Goal: Navigation & Orientation: Find specific page/section

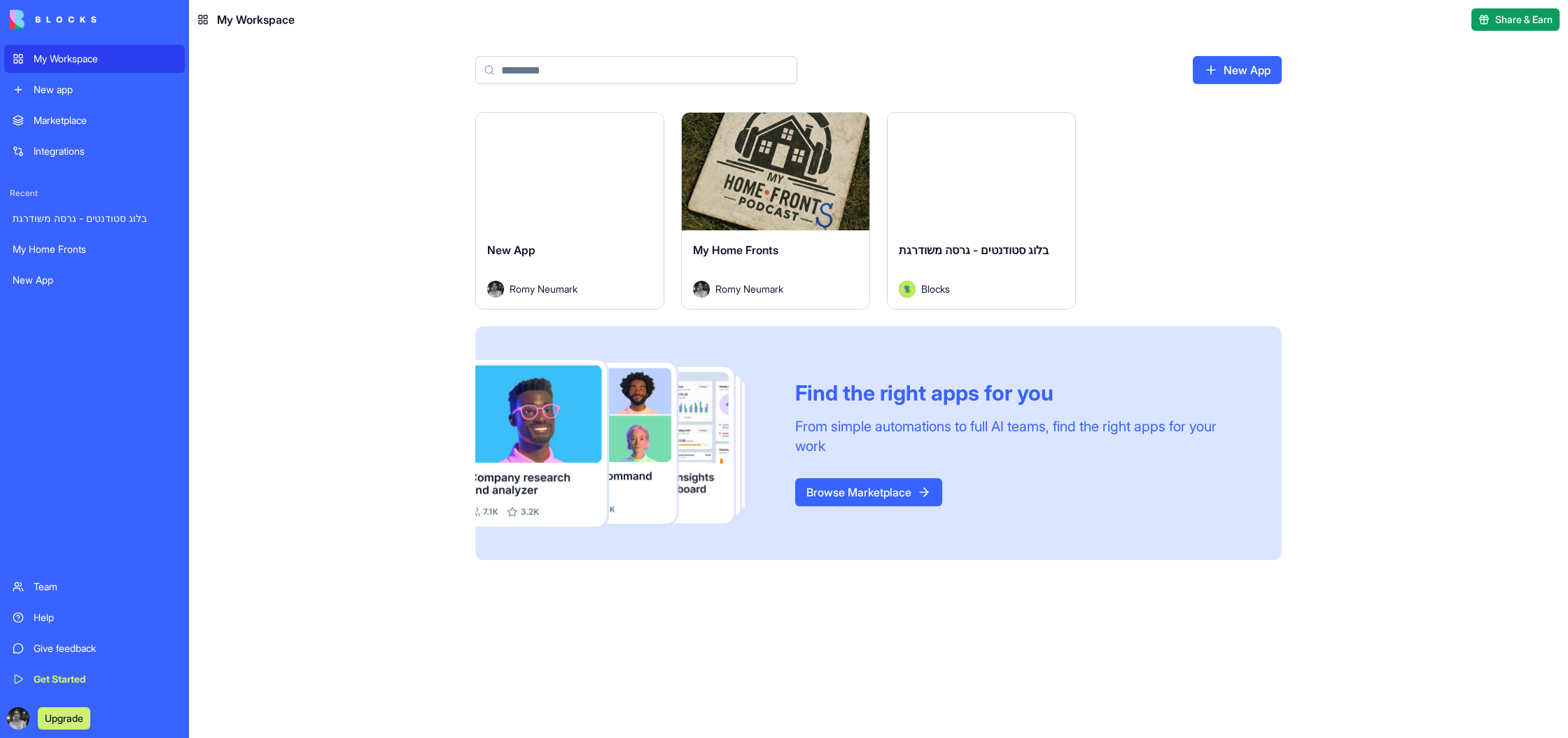
click at [74, 248] on div "My Home Fronts" at bounding box center [95, 249] width 164 height 14
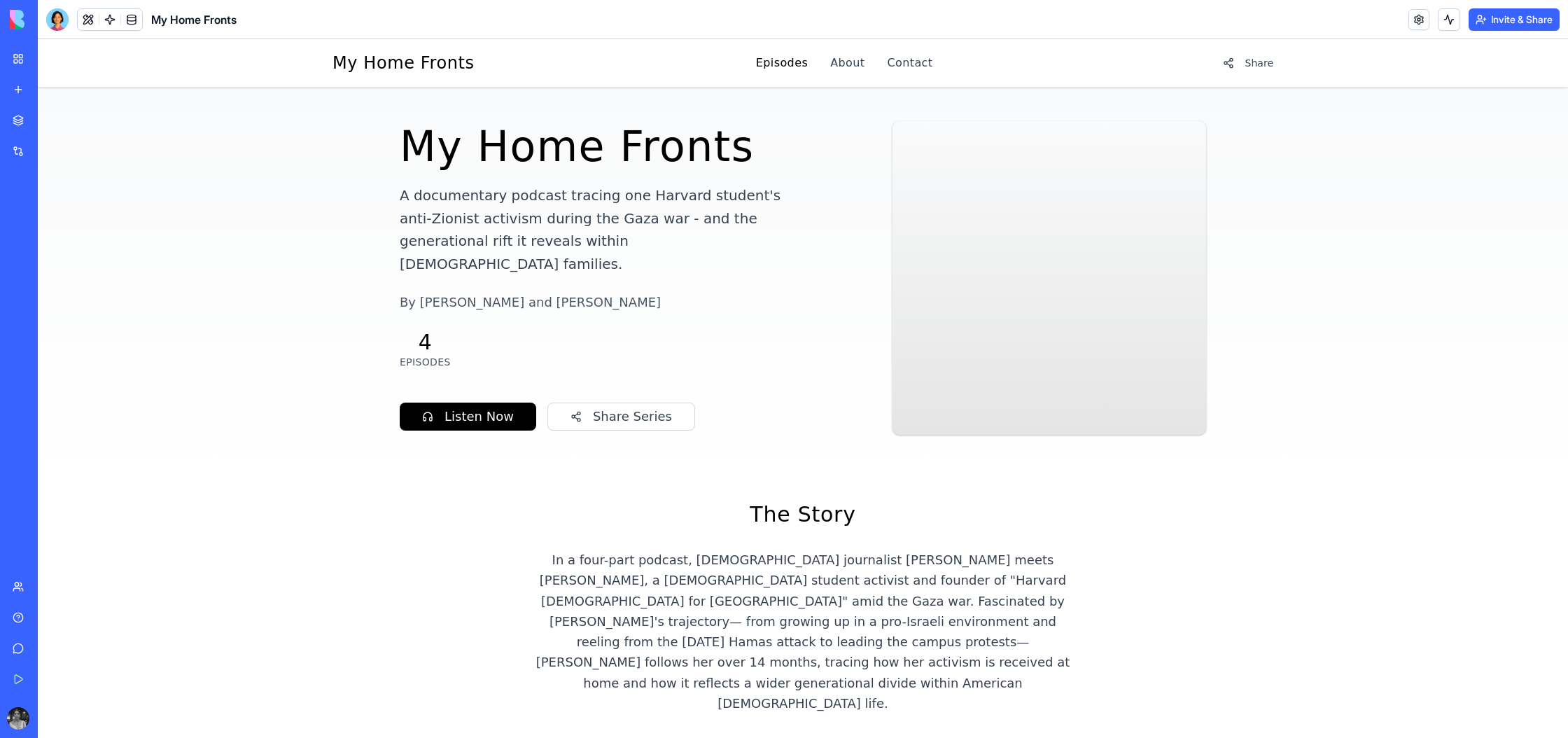
click at [775, 66] on link "Episodes" at bounding box center [781, 63] width 52 height 17
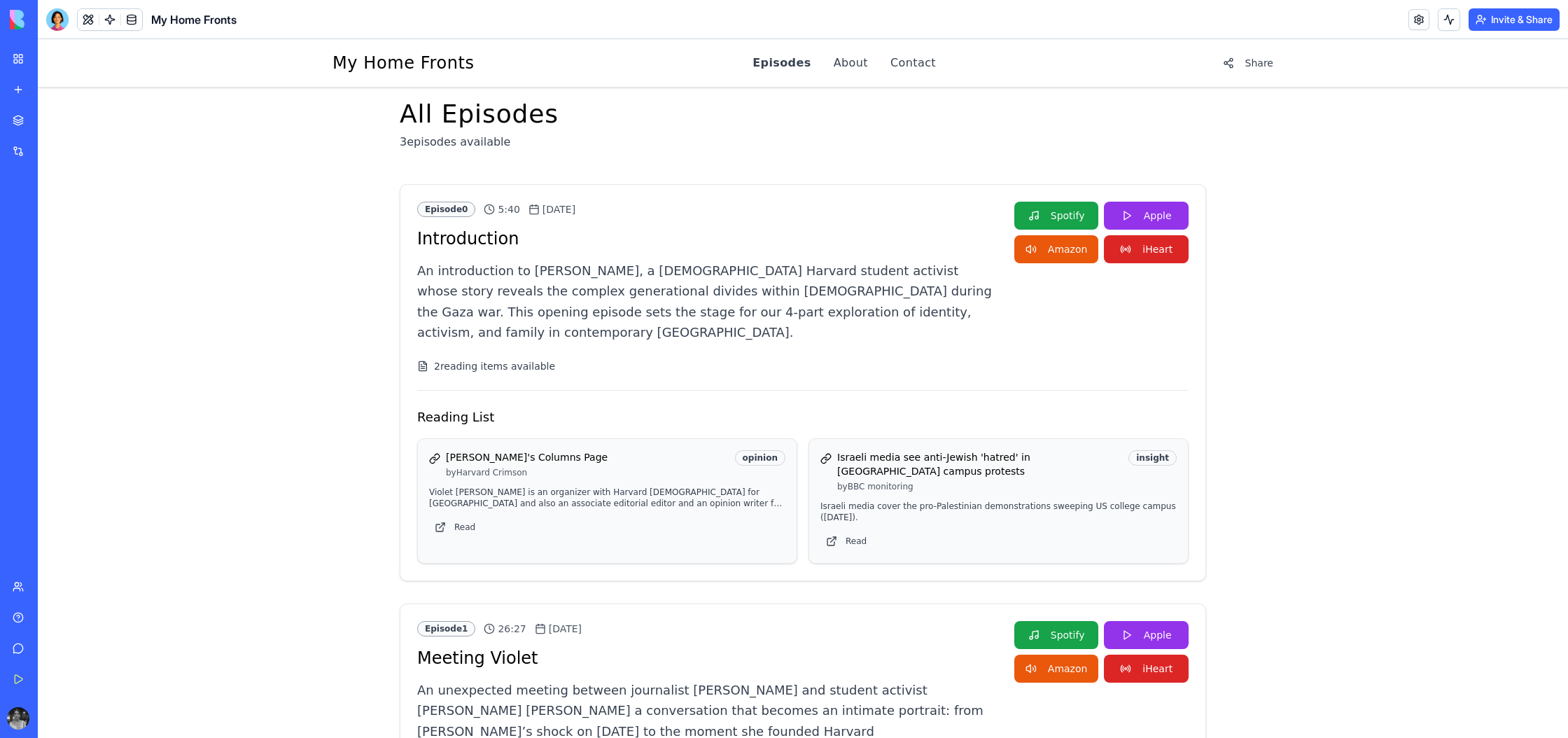
scroll to position [20, 0]
click at [53, 22] on div at bounding box center [57, 20] width 23 height 23
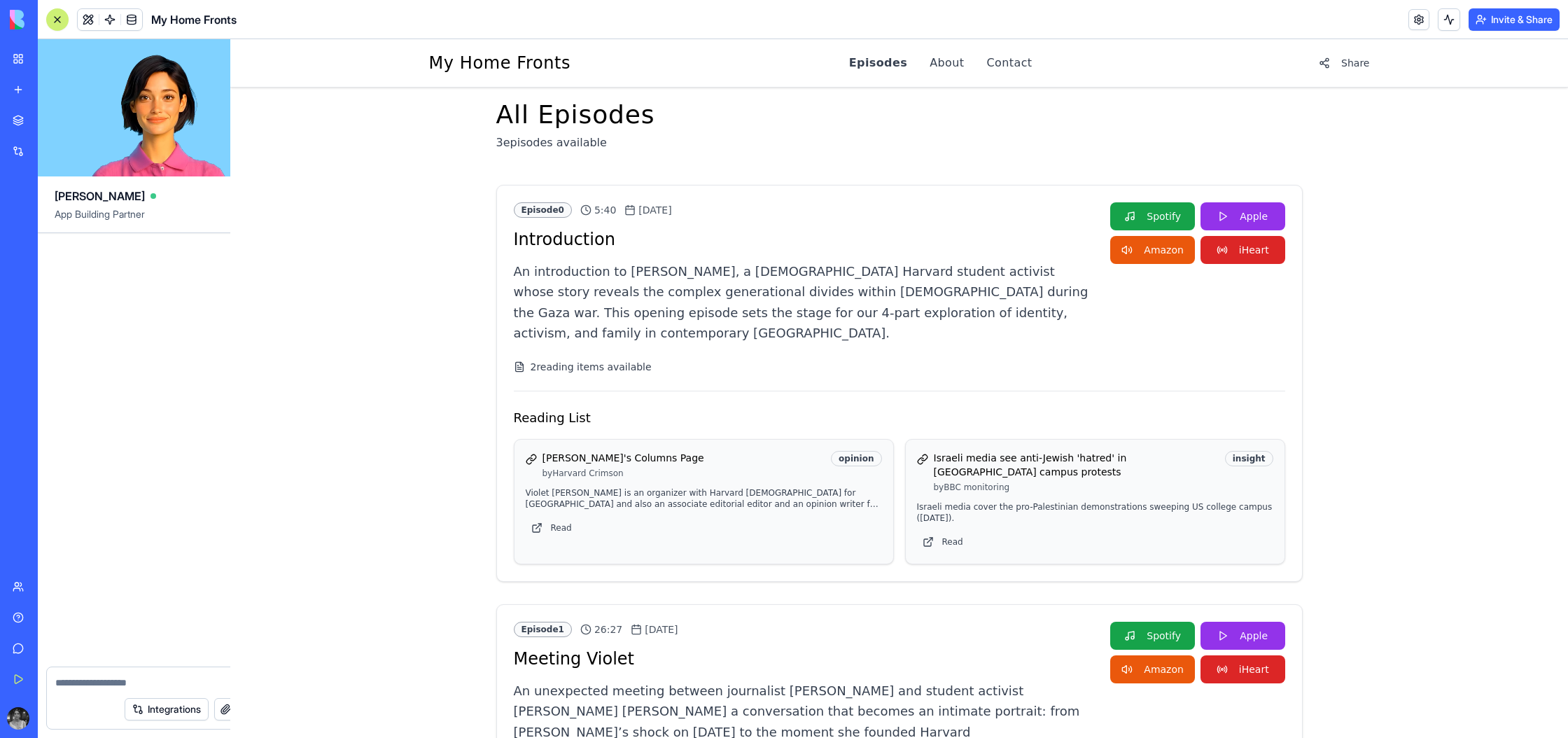
scroll to position [98429, 0]
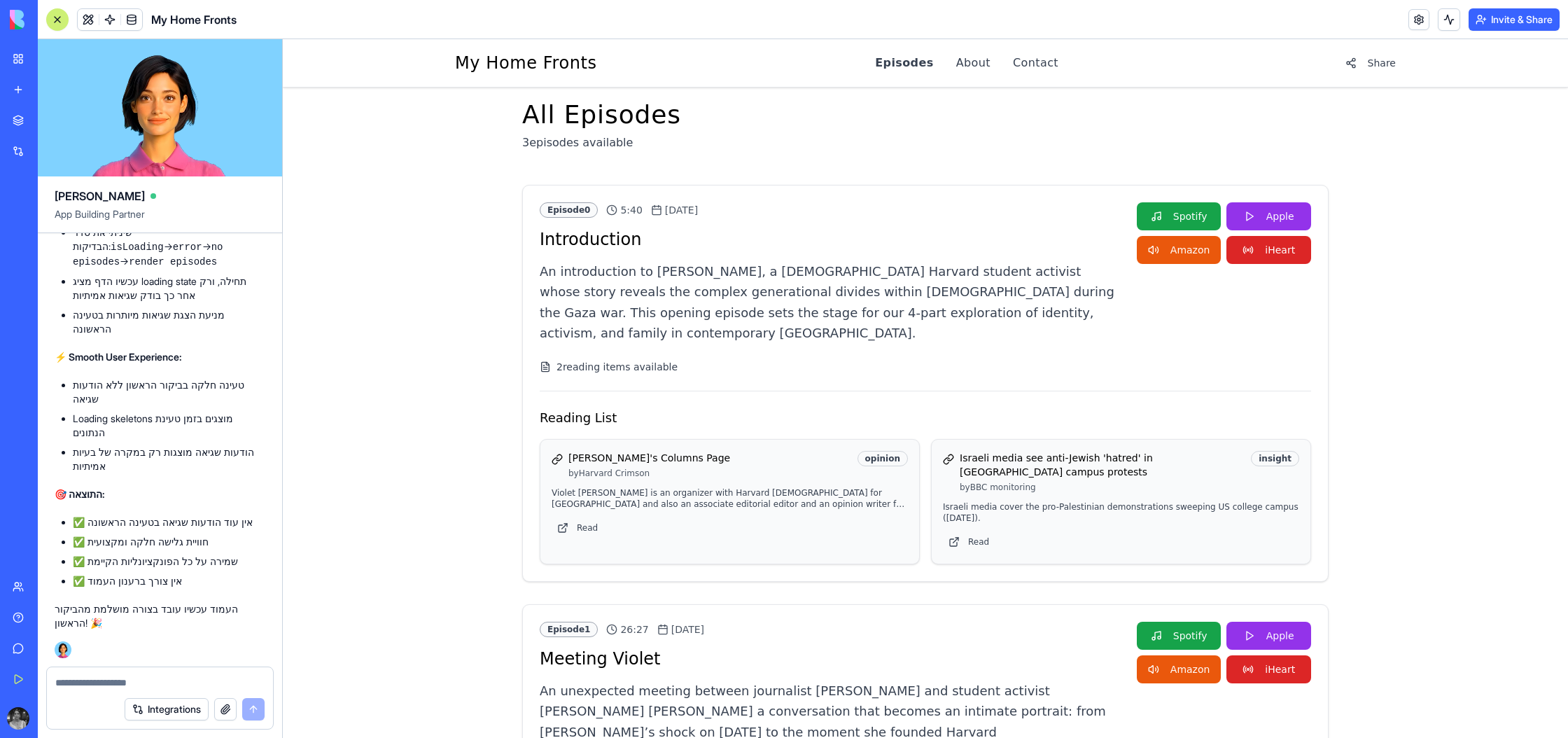
type textarea "**********"
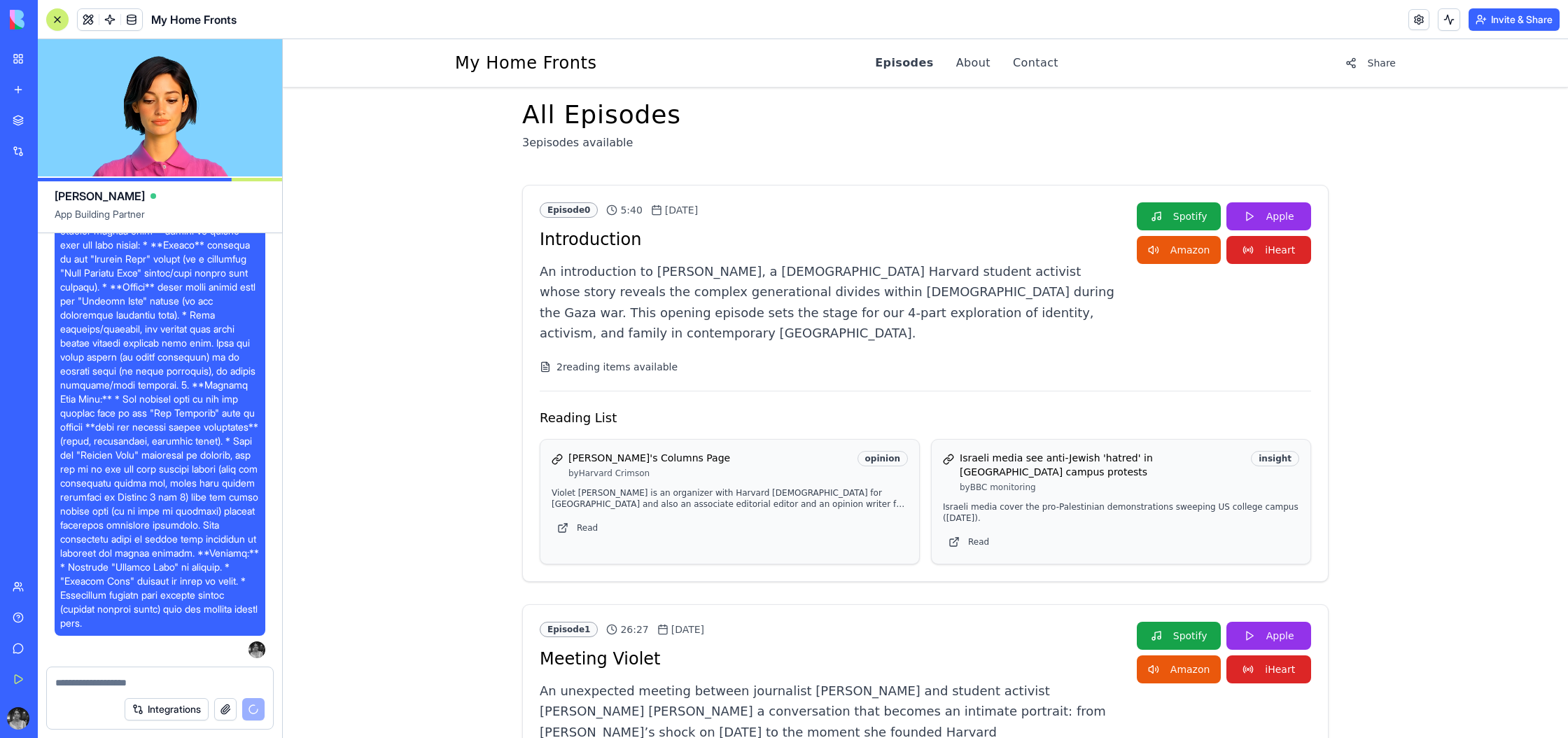
scroll to position [99253, 0]
click at [191, 600] on span at bounding box center [159, 252] width 199 height 756
click at [256, 716] on div "Integrations" at bounding box center [195, 709] width 140 height 23
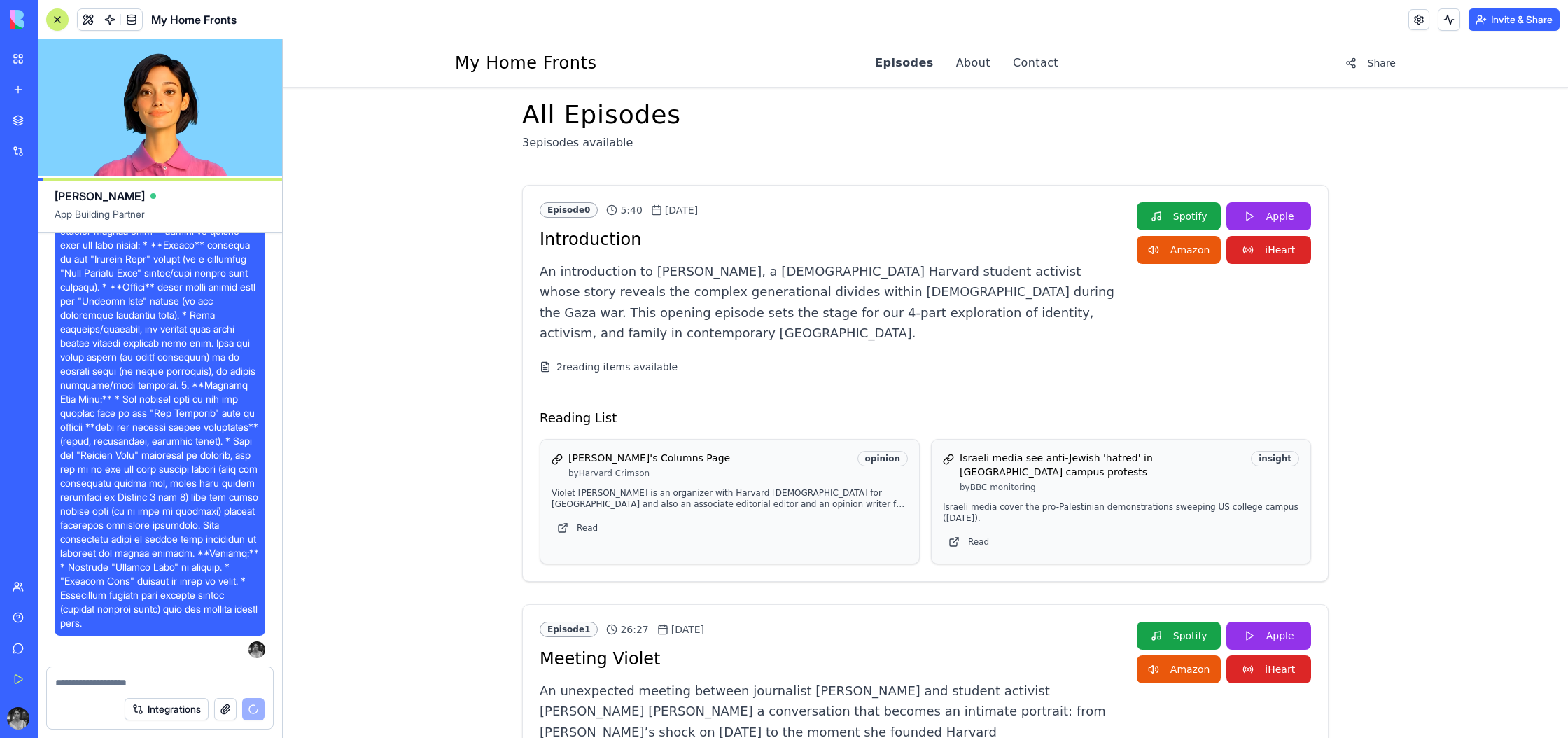
click at [169, 691] on div "Integrations" at bounding box center [159, 709] width 226 height 39
click at [122, 492] on span at bounding box center [159, 252] width 199 height 756
drag, startPoint x: 147, startPoint y: 517, endPoint x: 59, endPoint y: 437, distance: 118.9
click at [59, 437] on div at bounding box center [160, 252] width 210 height 767
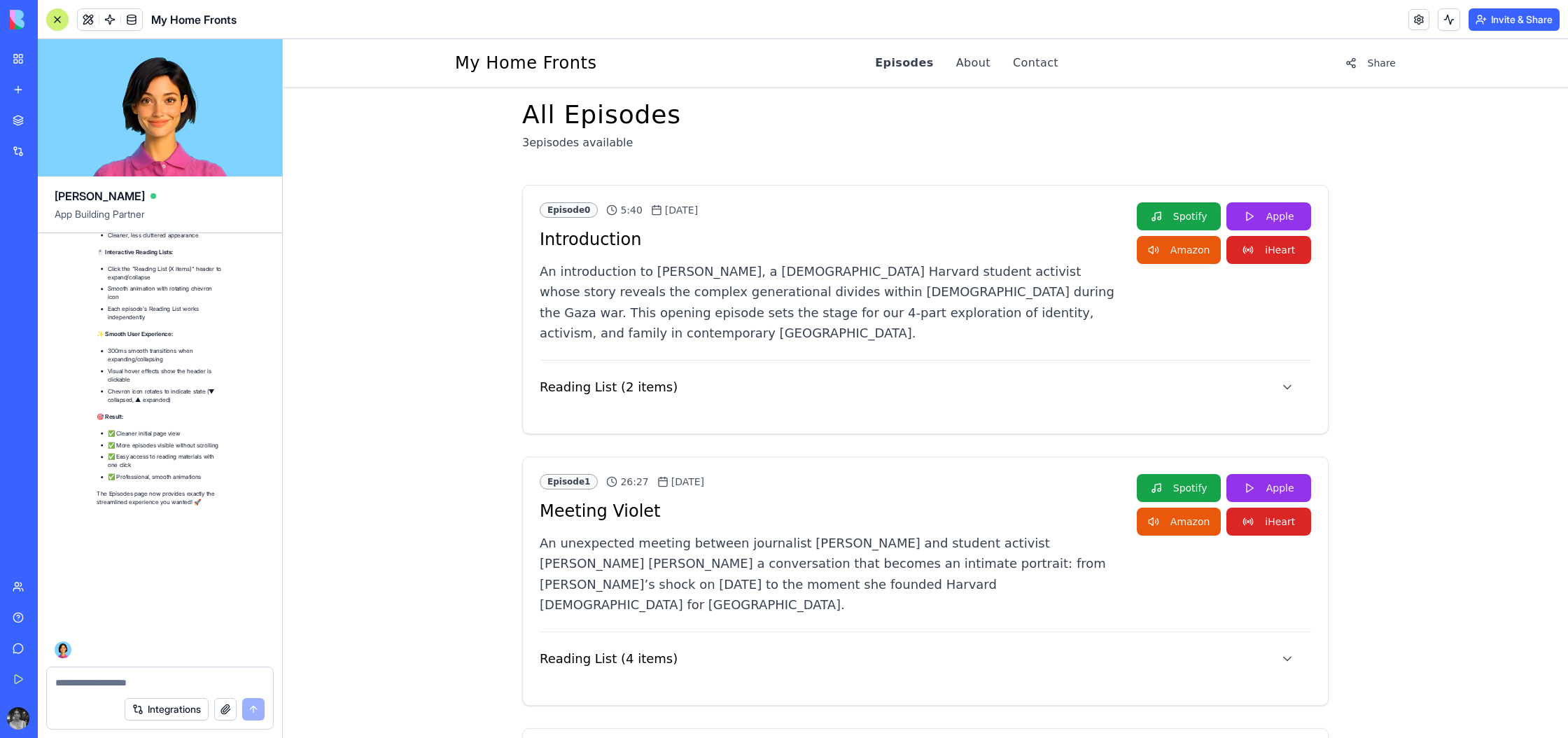
scroll to position [100070, 0]
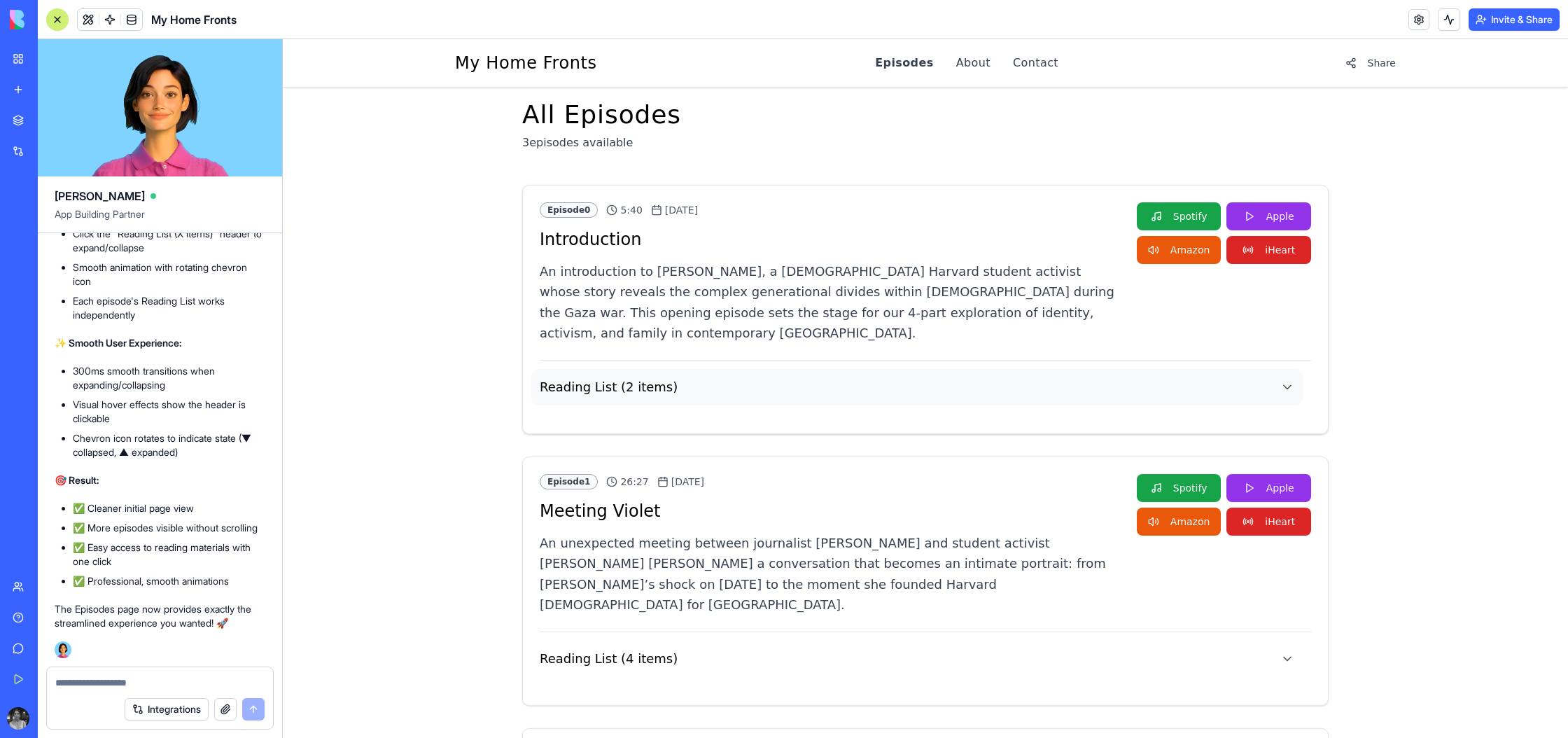
click at [650, 377] on h4 "Reading List ( 2 items )" at bounding box center [609, 387] width 138 height 20
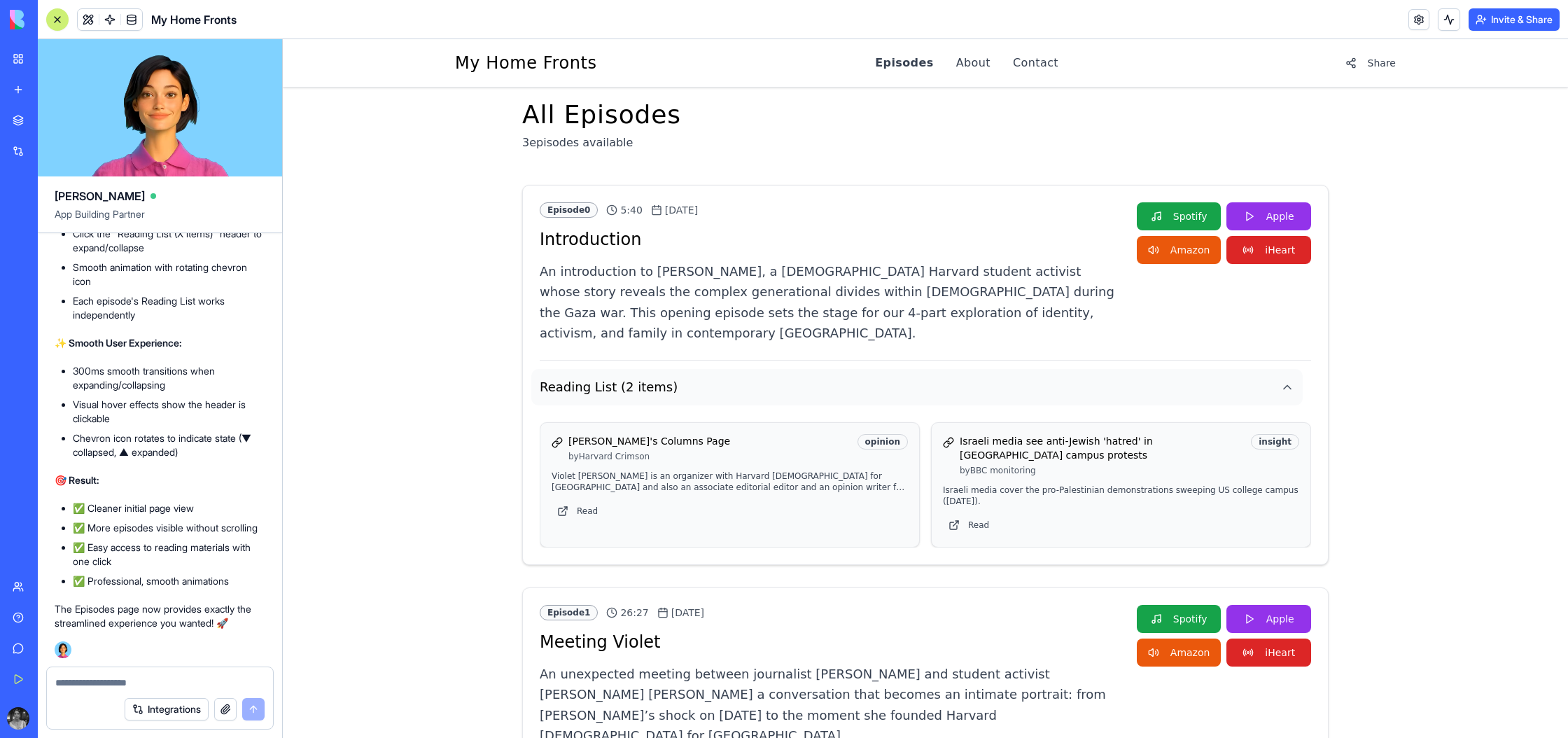
click at [650, 377] on h4 "Reading List ( 2 items )" at bounding box center [609, 387] width 138 height 20
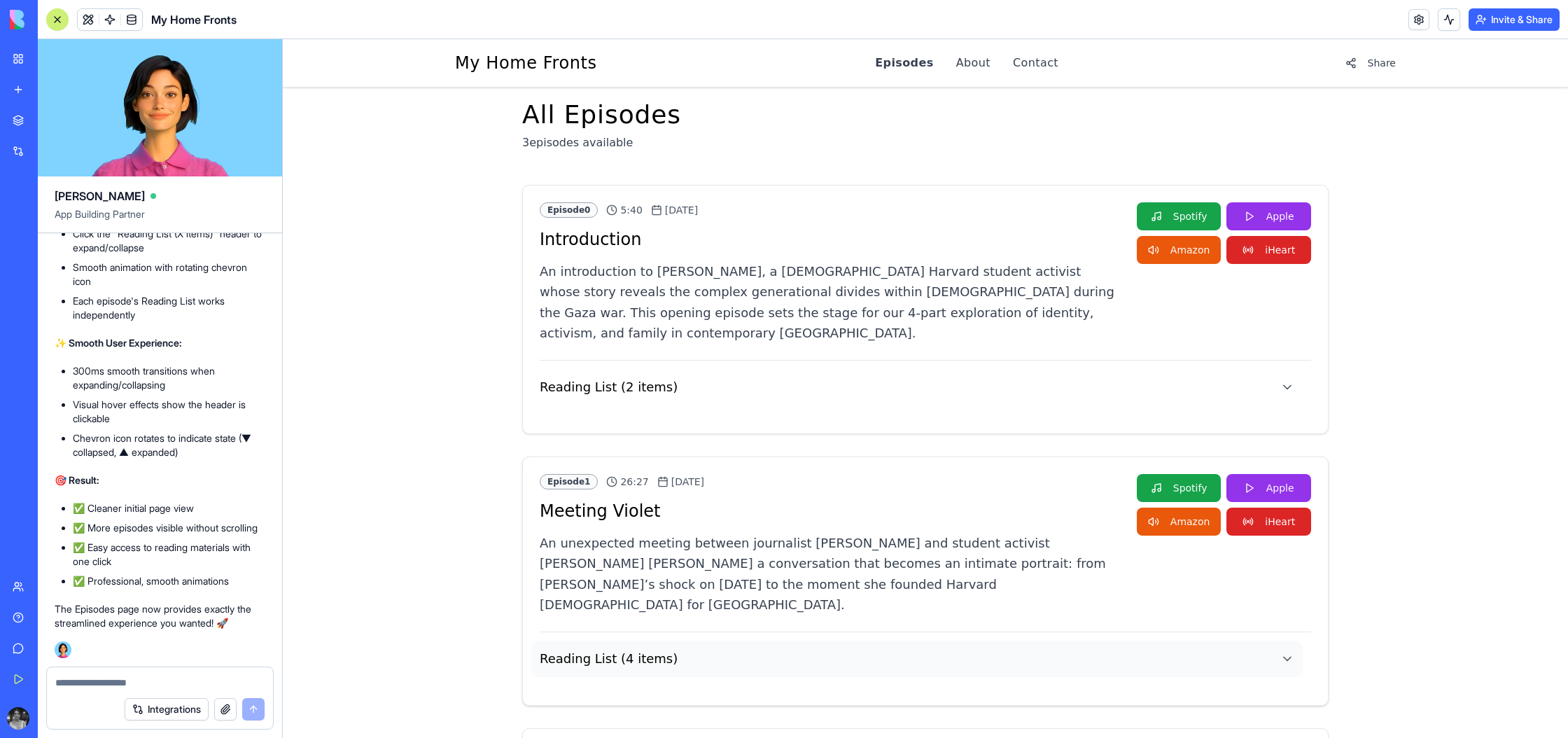
click at [1101, 640] on button "Reading List ( 4 items )" at bounding box center [917, 658] width 772 height 36
click at [1106, 640] on button "Reading List ( 4 items )" at bounding box center [917, 658] width 772 height 36
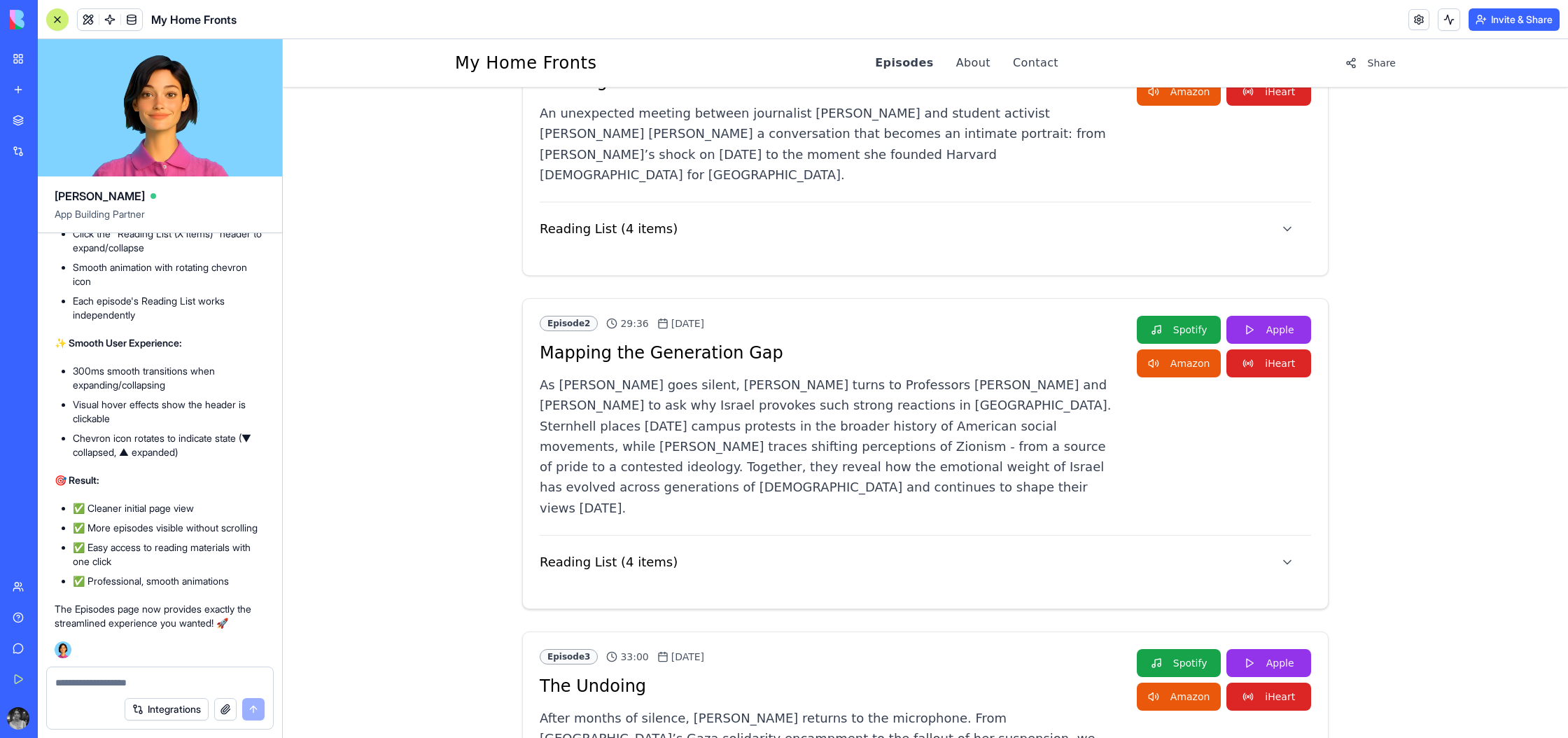
scroll to position [455, 0]
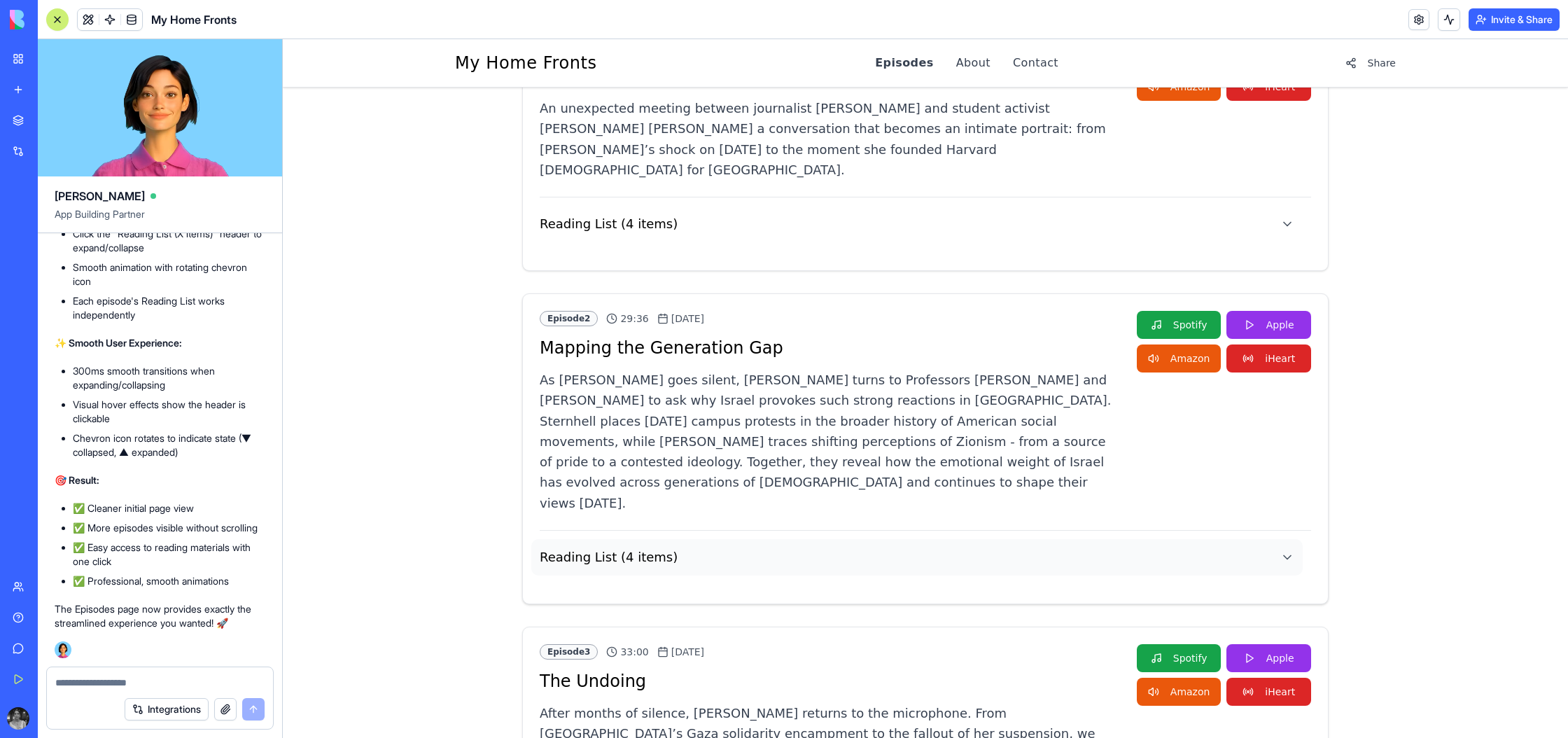
click at [1216, 539] on button "Reading List ( 4 items )" at bounding box center [917, 557] width 772 height 36
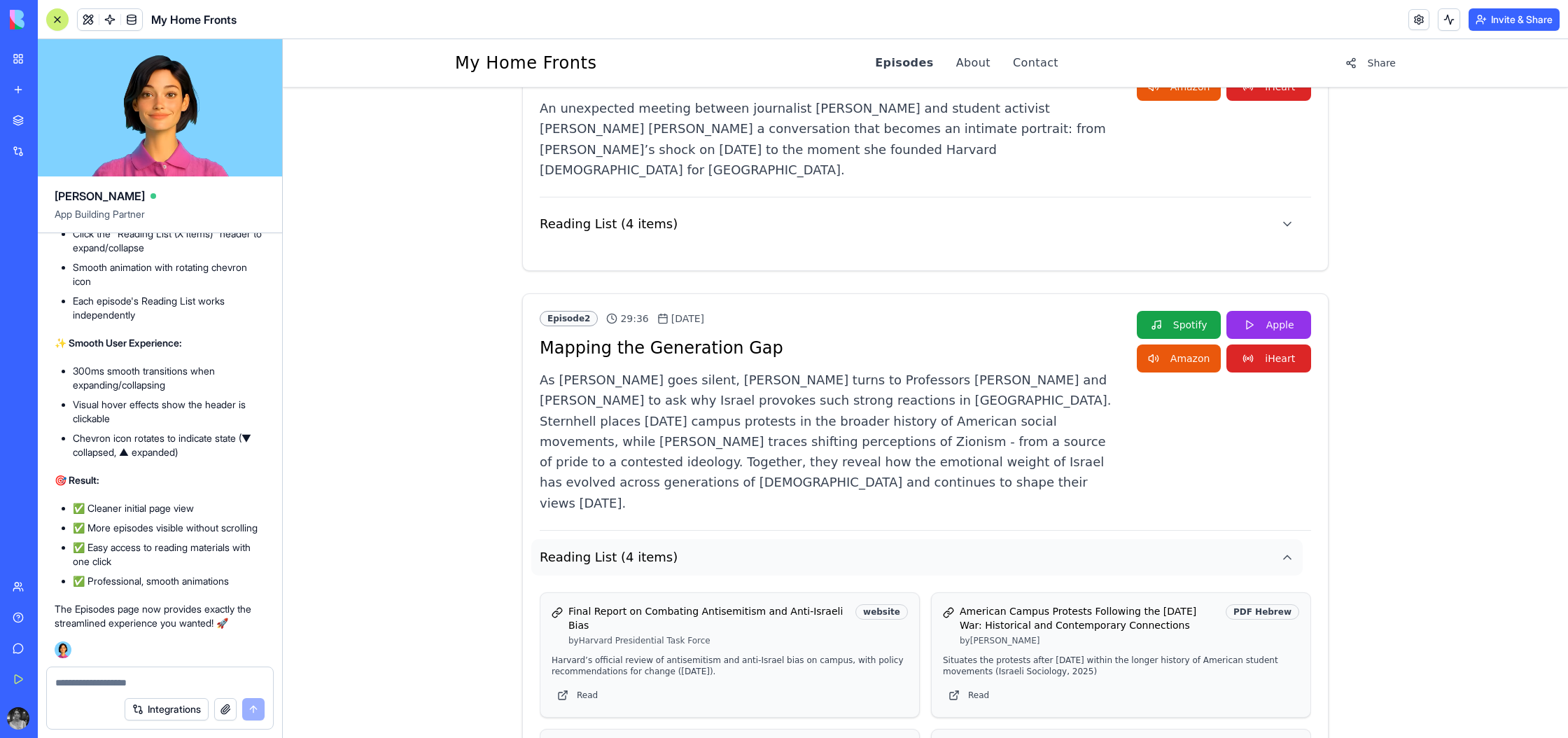
click at [1216, 539] on button "Reading List ( 4 items )" at bounding box center [917, 557] width 772 height 36
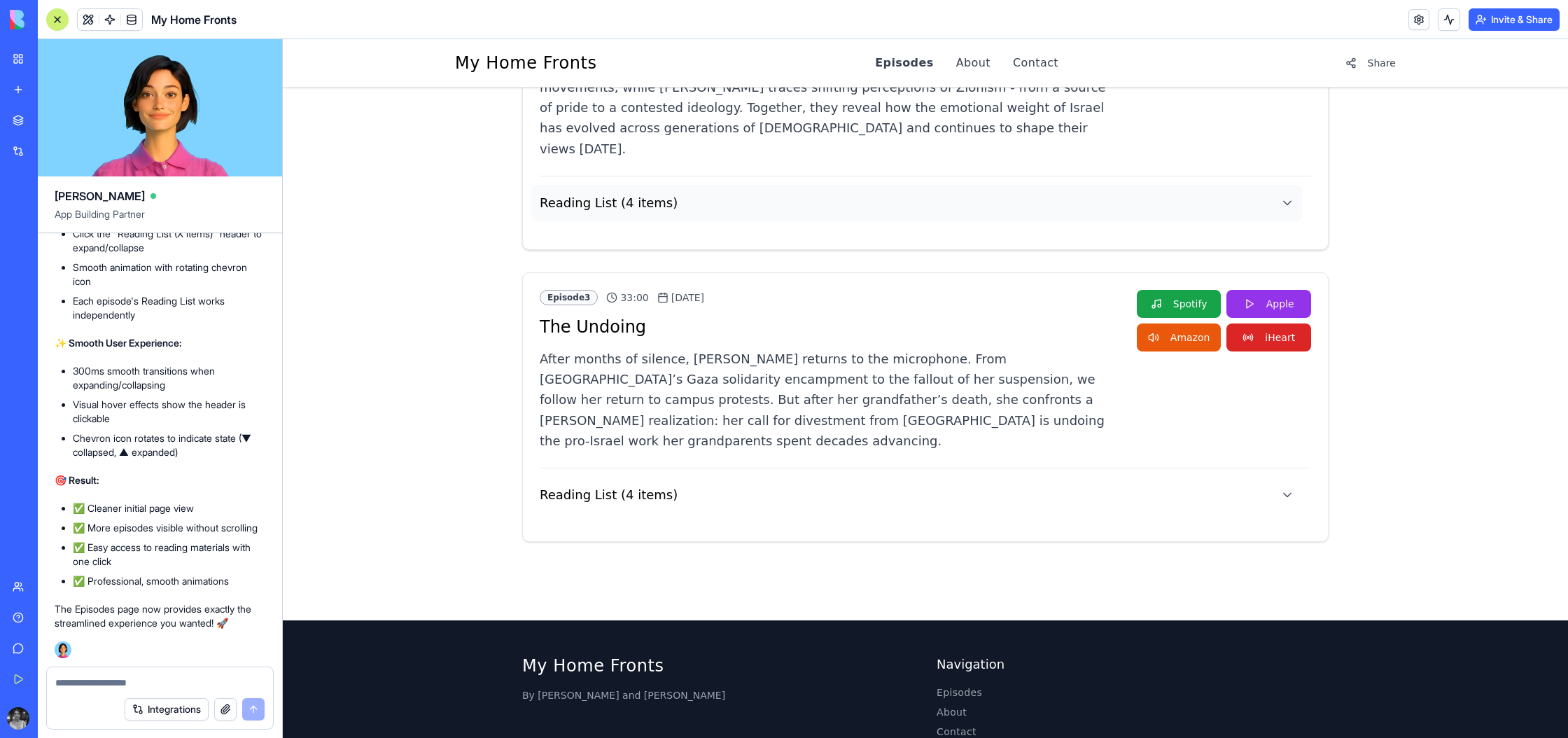
scroll to position [812, 0]
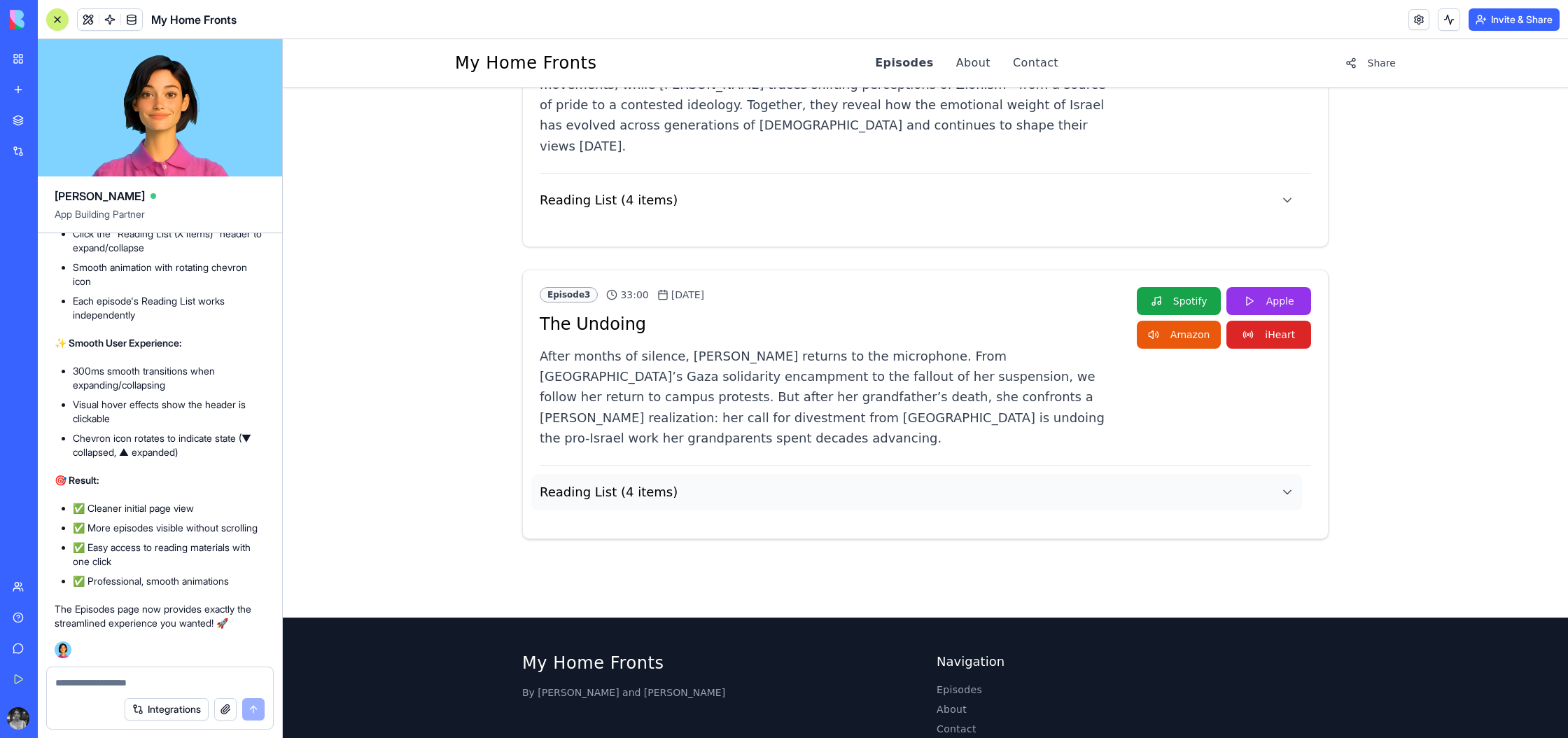
click at [785, 474] on button "Reading List ( 4 items )" at bounding box center [917, 492] width 772 height 36
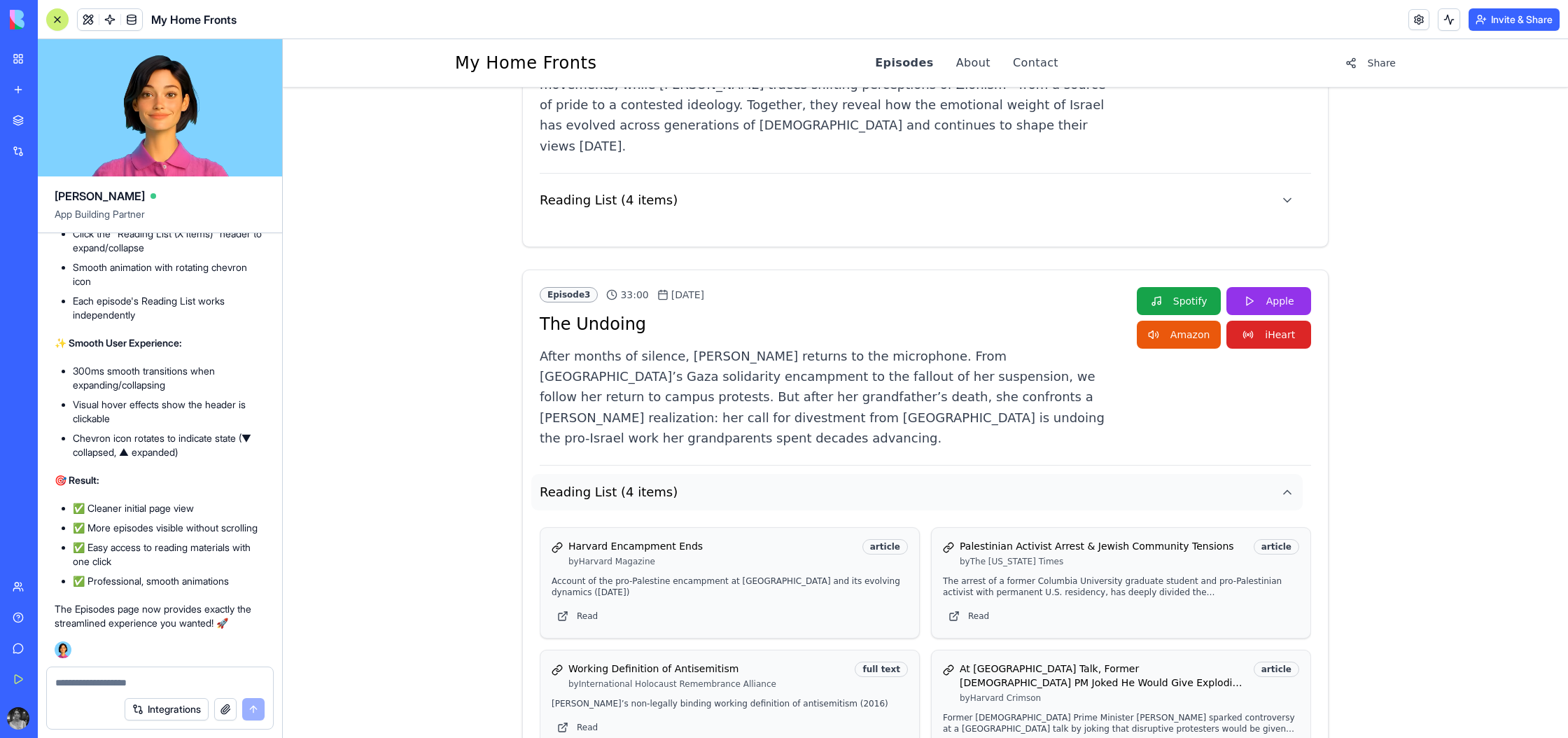
click at [783, 474] on button "Reading List ( 4 items )" at bounding box center [917, 492] width 772 height 36
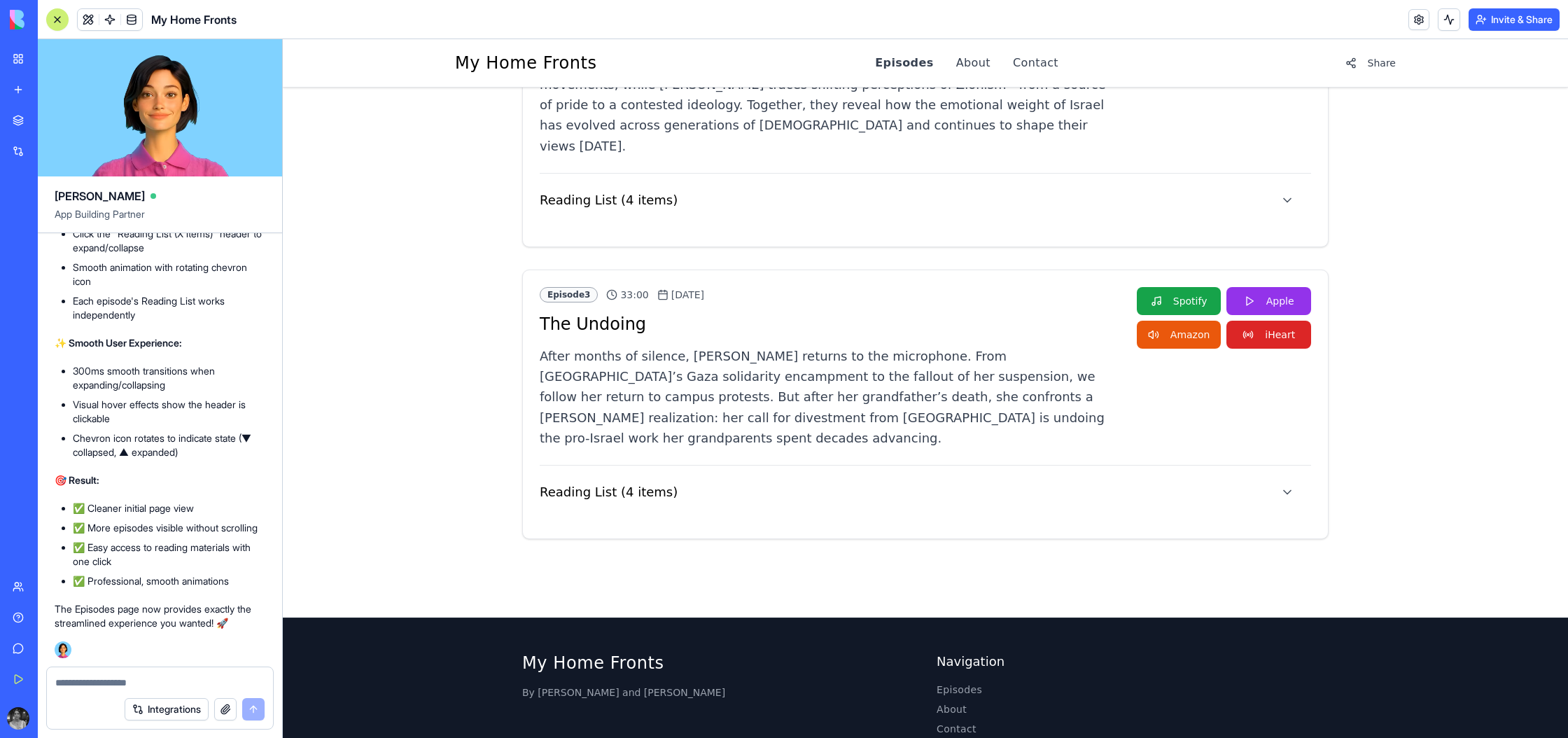
click at [1513, 20] on button "Invite & Share" at bounding box center [1513, 20] width 91 height 23
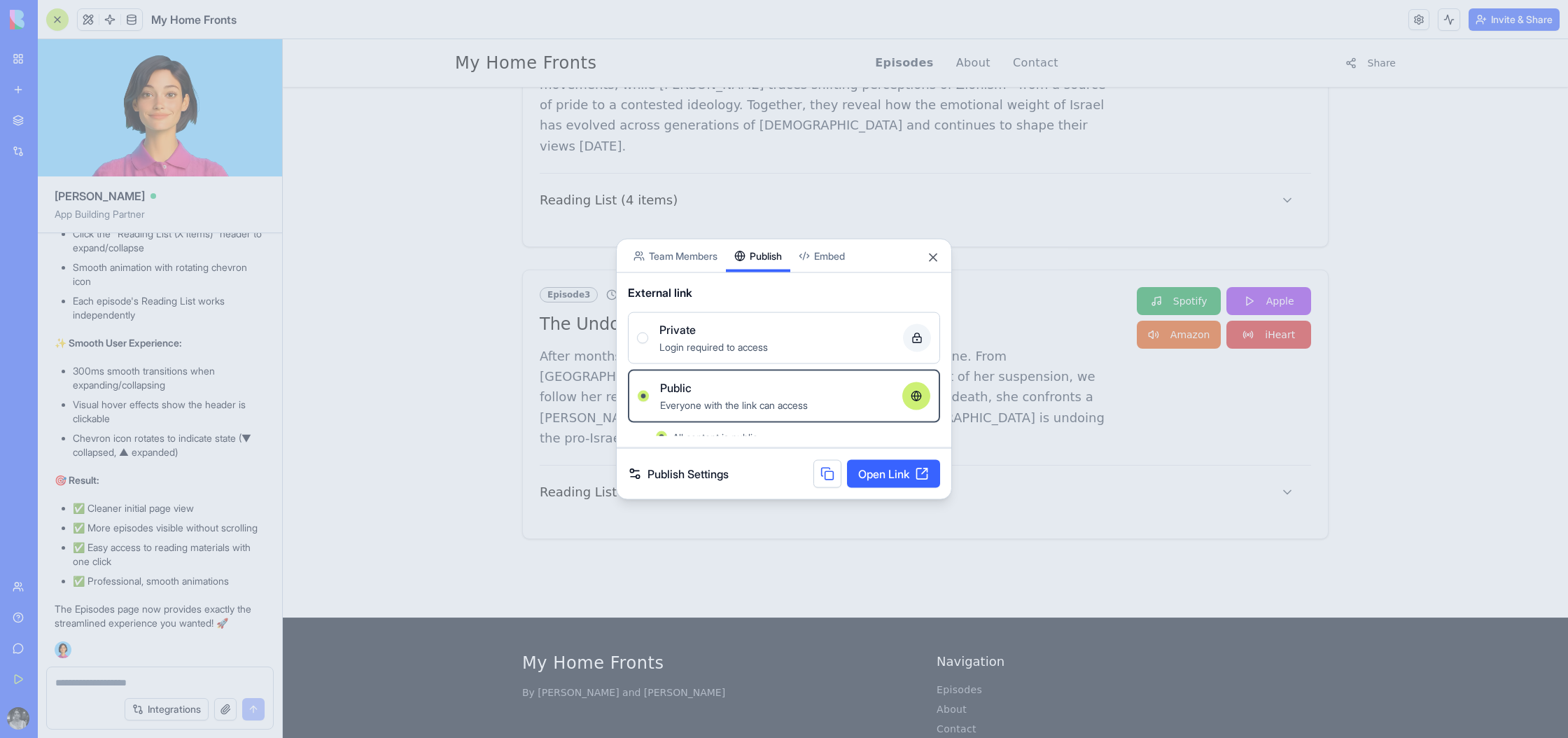
click at [769, 210] on body "My Workspace New app Marketplace Integrations Recent בלוג סטודנטים - גרסה משודר…" at bounding box center [784, 369] width 1568 height 738
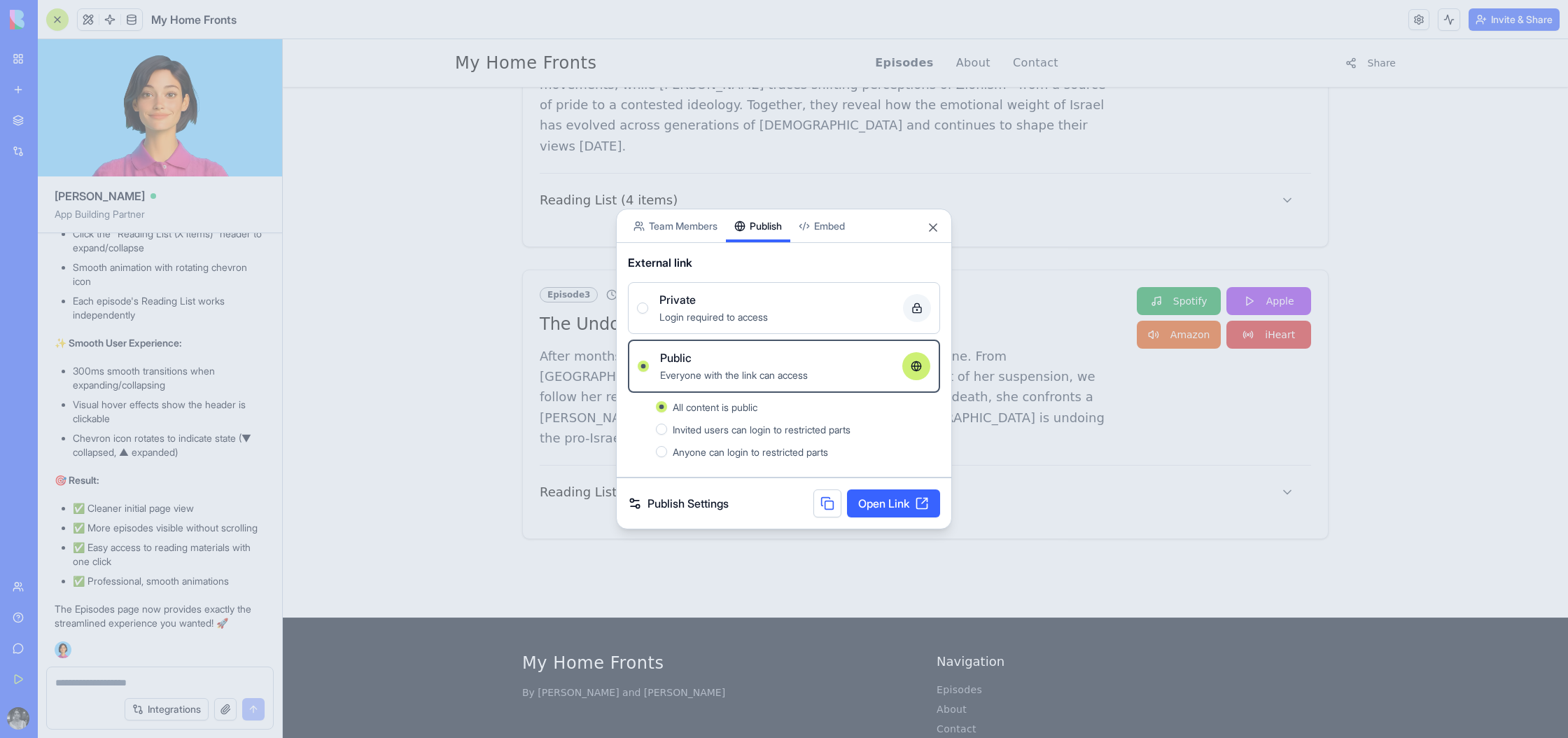
click at [916, 506] on link "Open Link" at bounding box center [893, 503] width 93 height 28
click at [937, 230] on button "Close" at bounding box center [932, 227] width 14 height 14
